Goal: Navigation & Orientation: Understand site structure

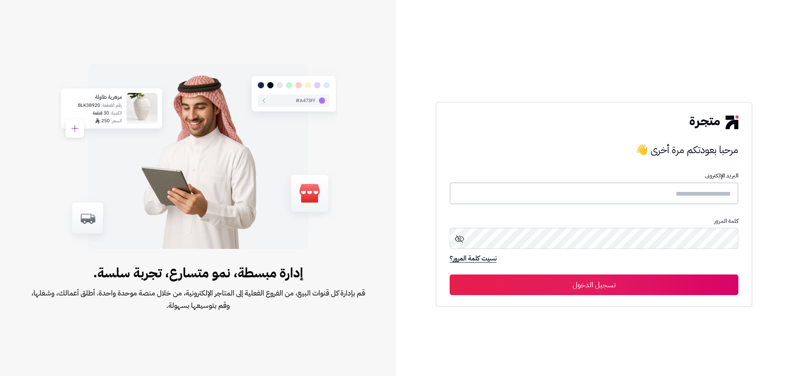
type input "**********"
click at [585, 283] on button "تسجيل الدخول" at bounding box center [593, 284] width 289 height 21
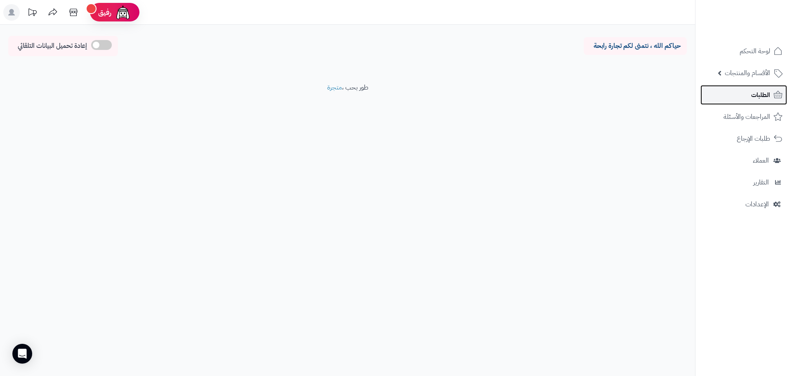
click at [751, 89] on link "الطلبات" at bounding box center [743, 95] width 87 height 20
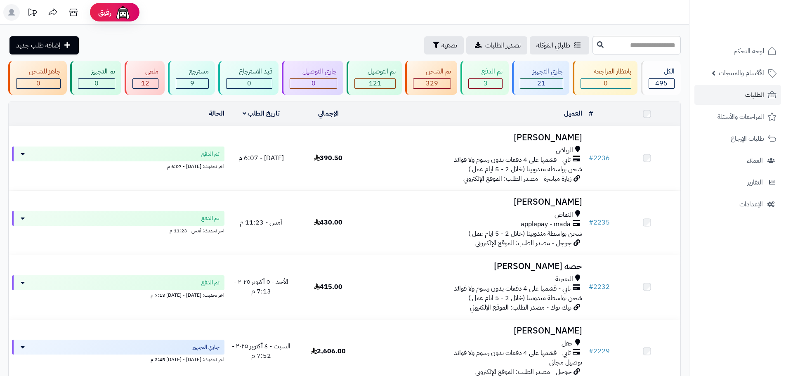
click at [750, 47] on span "لوحة التحكم" at bounding box center [748, 51] width 31 height 12
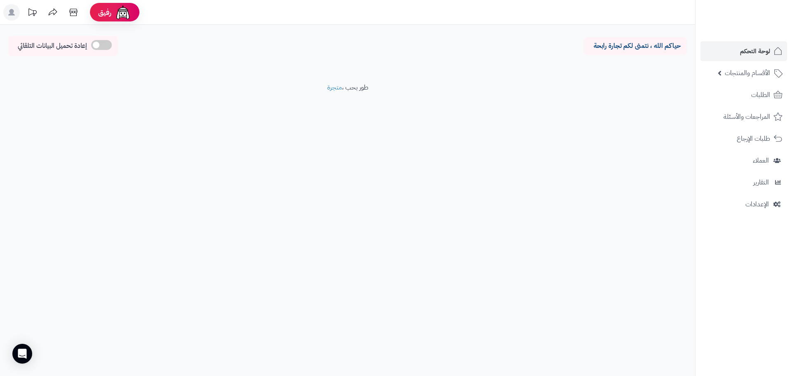
click at [744, 69] on span "الأقسام والمنتجات" at bounding box center [747, 73] width 45 height 12
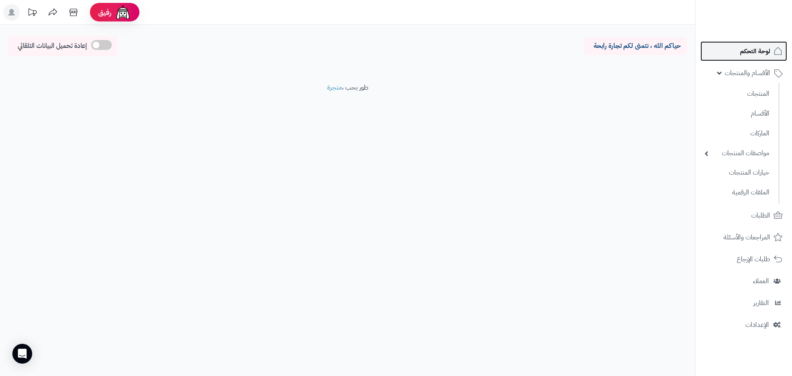
click at [746, 46] on span "لوحة التحكم" at bounding box center [755, 51] width 30 height 12
